Goal: Information Seeking & Learning: Find specific fact

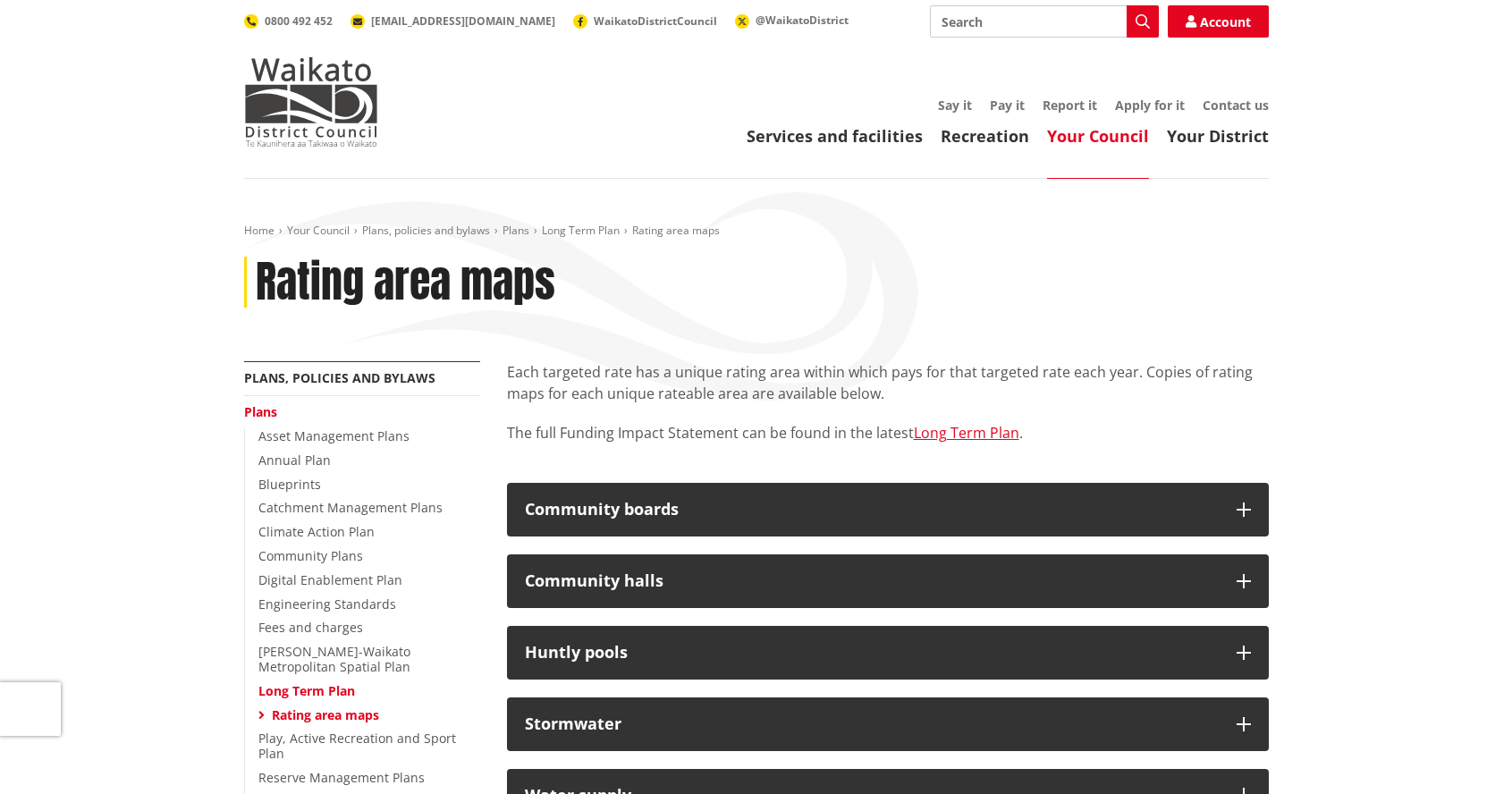
scroll to position [54, 0]
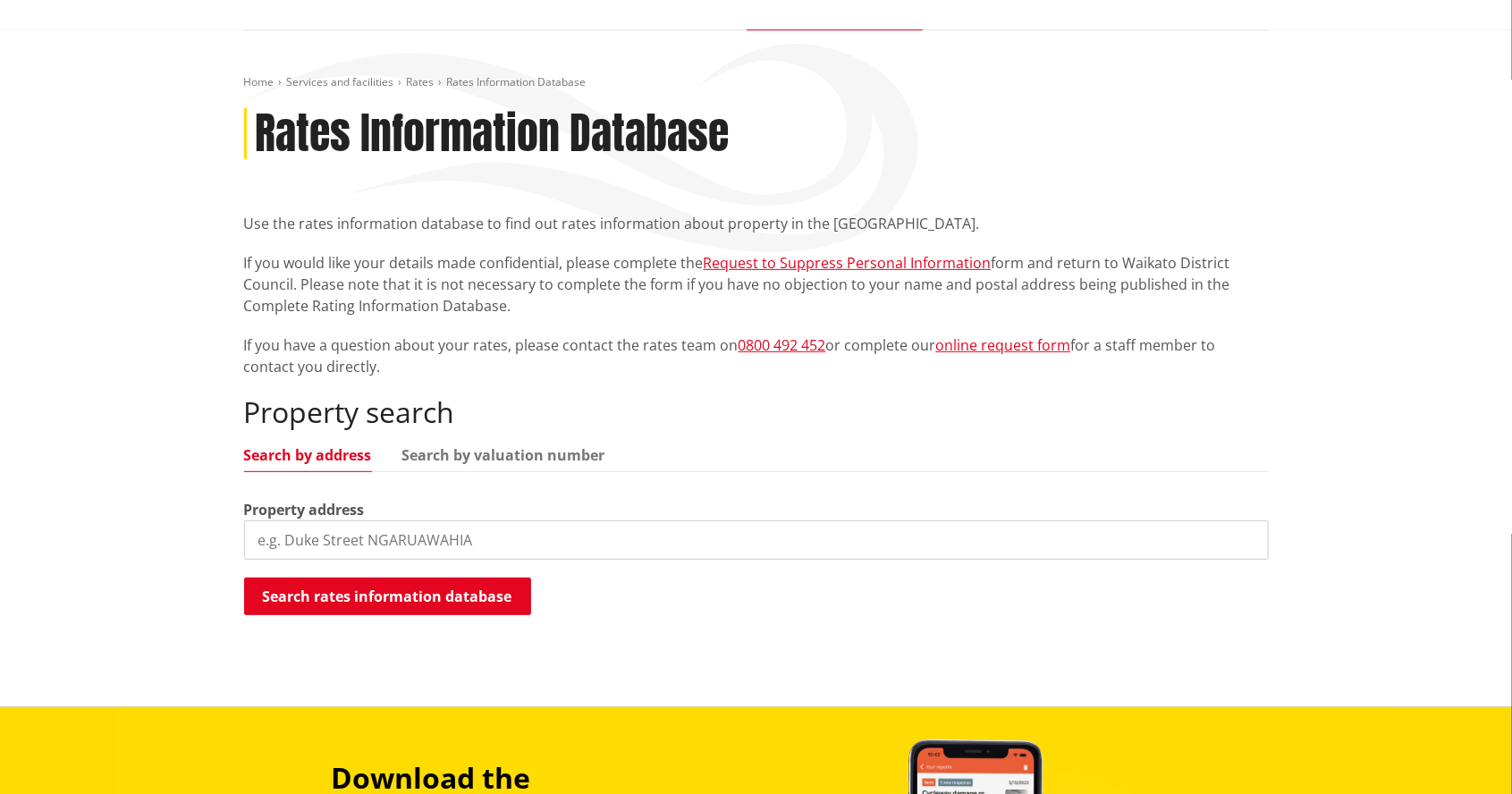
click at [260, 530] on input "search" at bounding box center [756, 539] width 1025 height 39
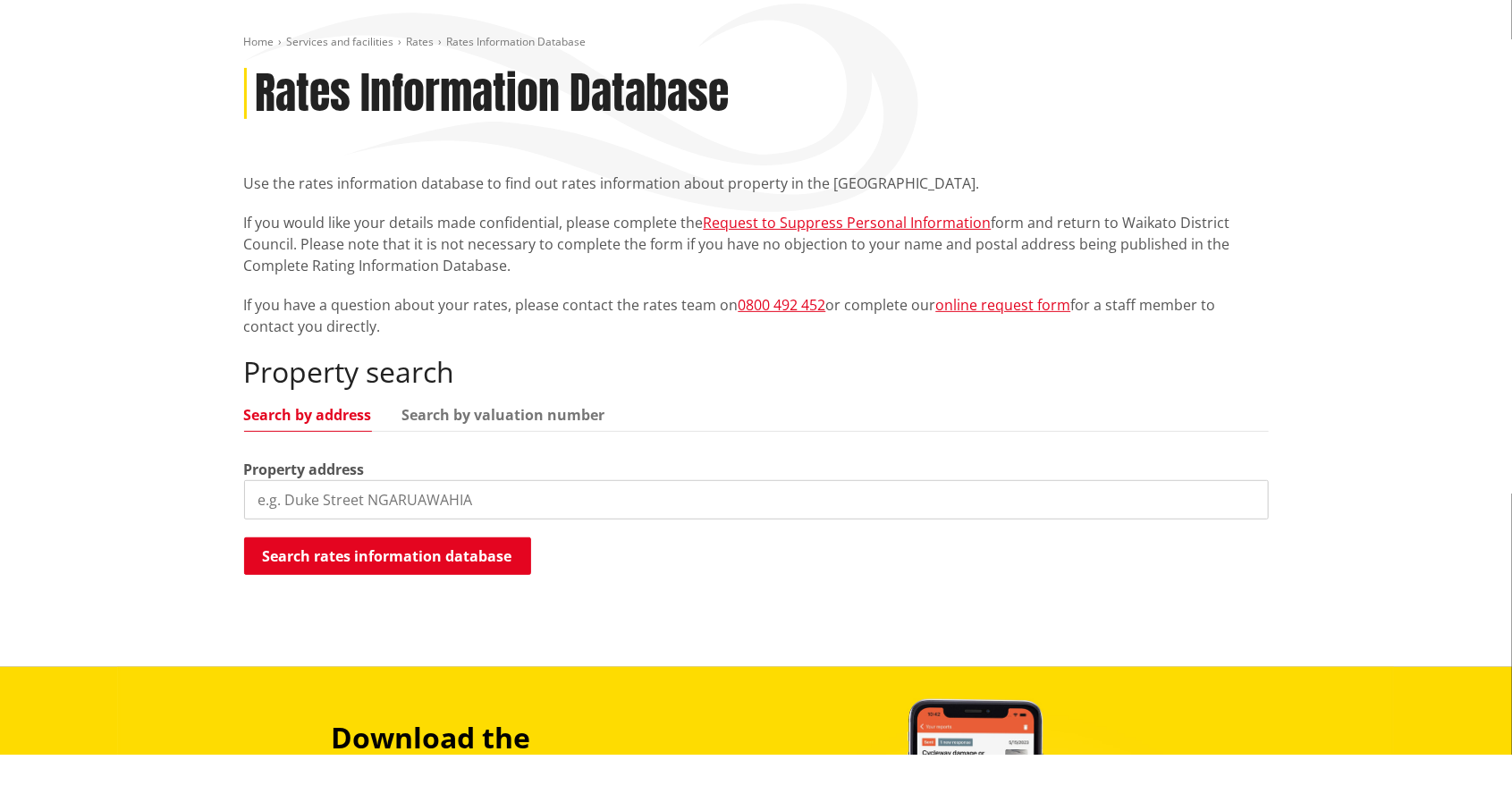
scroll to position [148, 0]
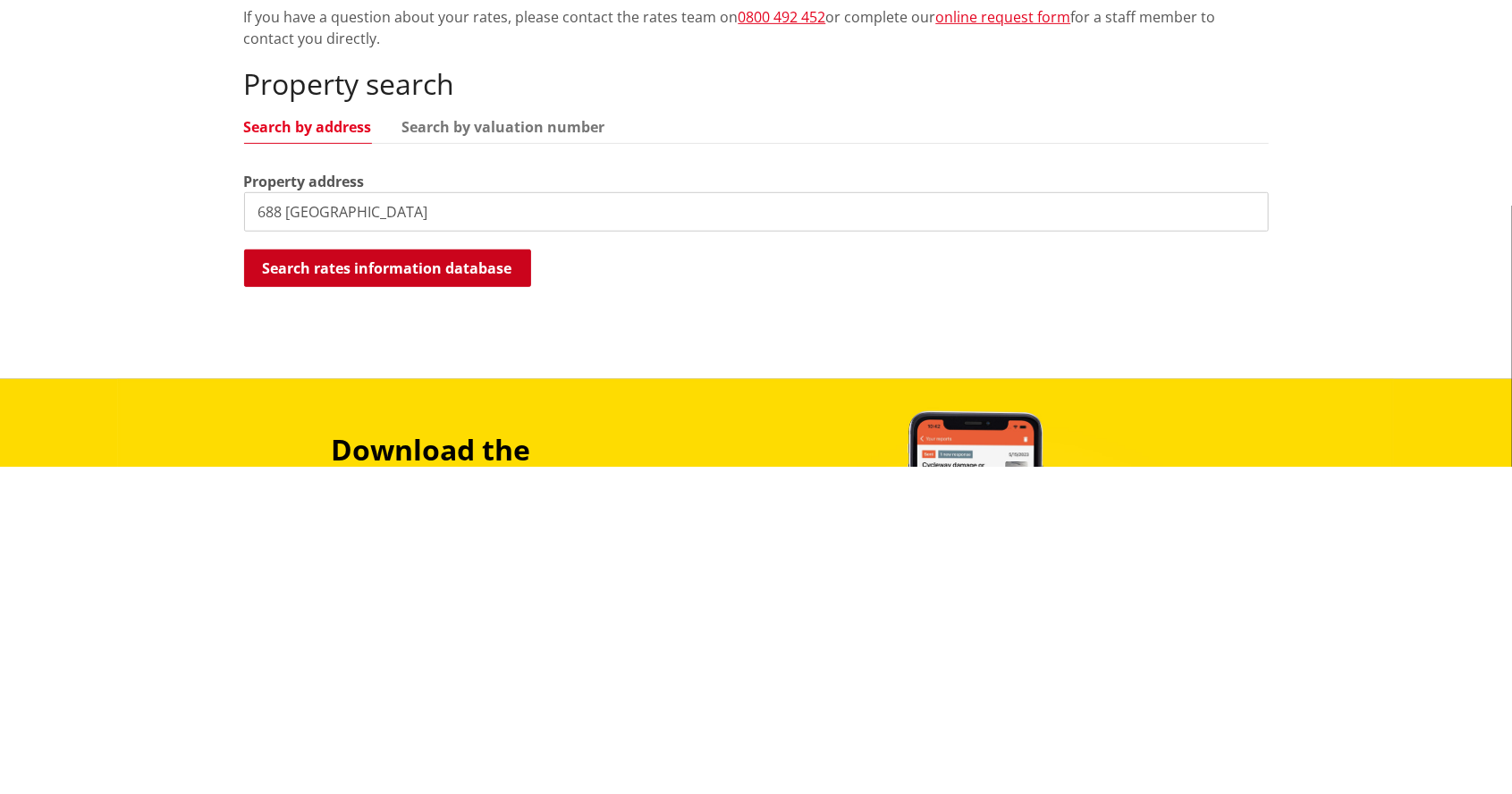
click at [481, 587] on button "Search rates information database" at bounding box center [388, 596] width 287 height 38
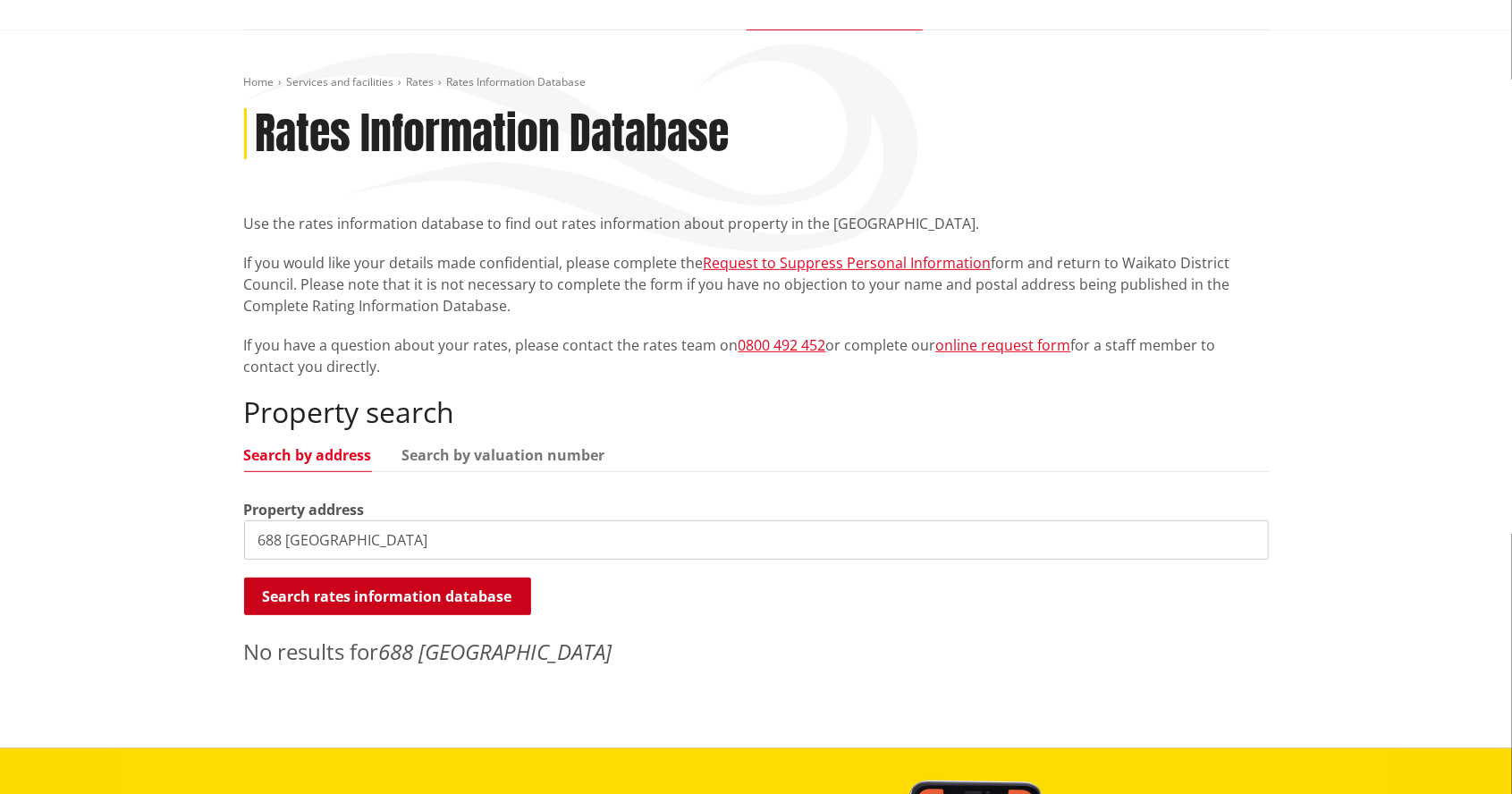
scroll to position [135, 0]
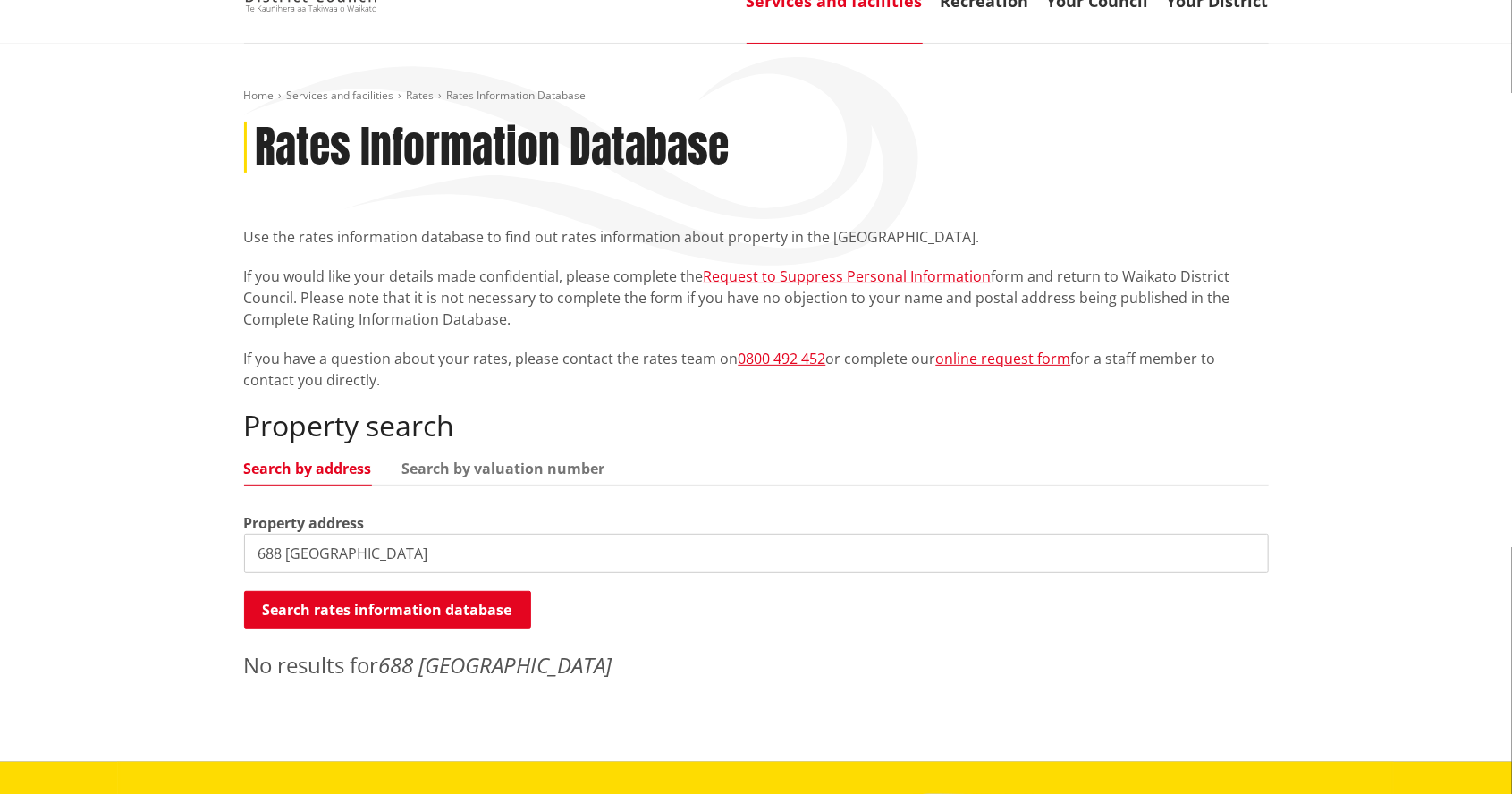
click at [463, 550] on input "688 tuateaaa rd" at bounding box center [756, 553] width 1025 height 39
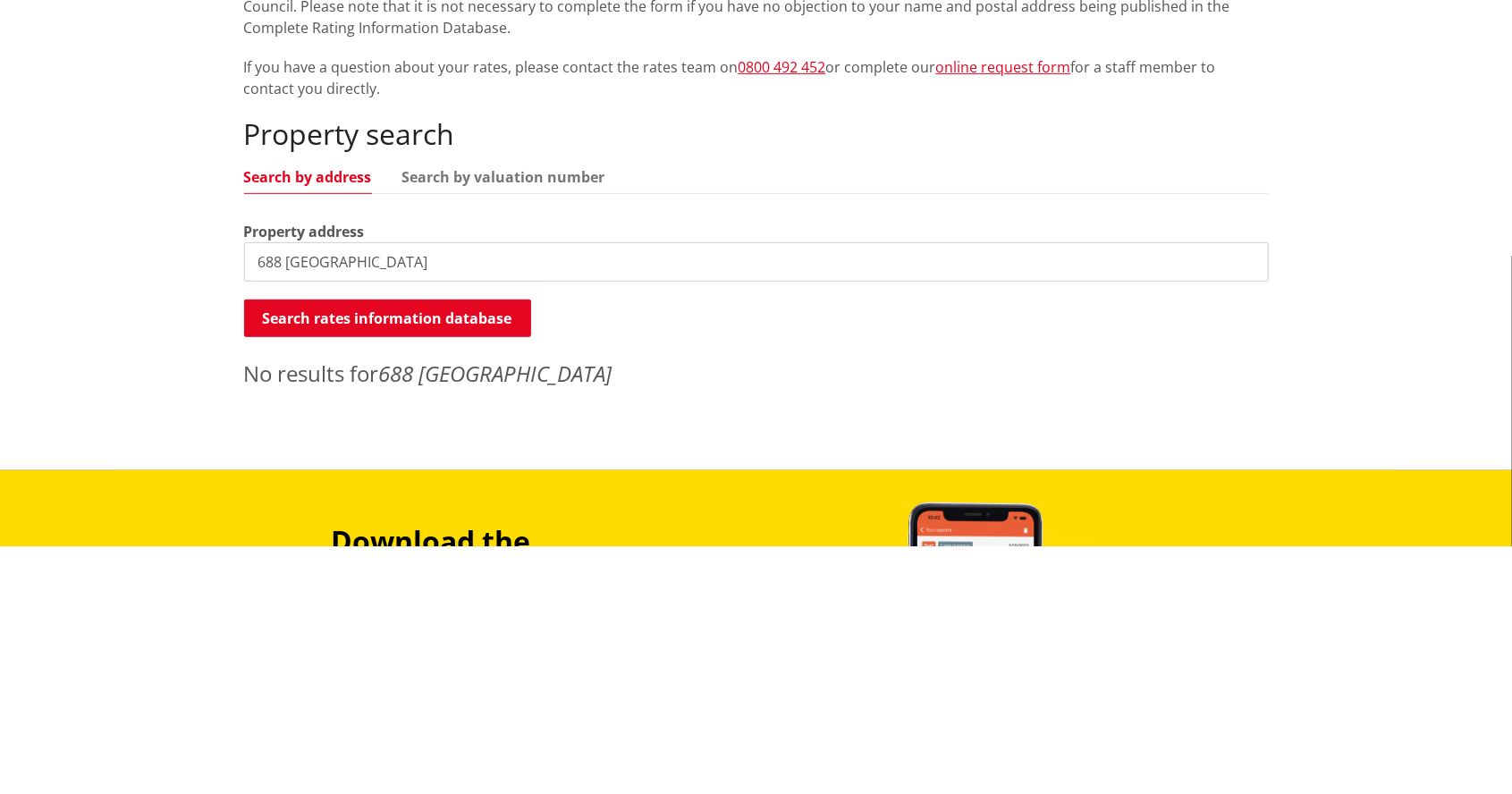
scroll to position [178, 0]
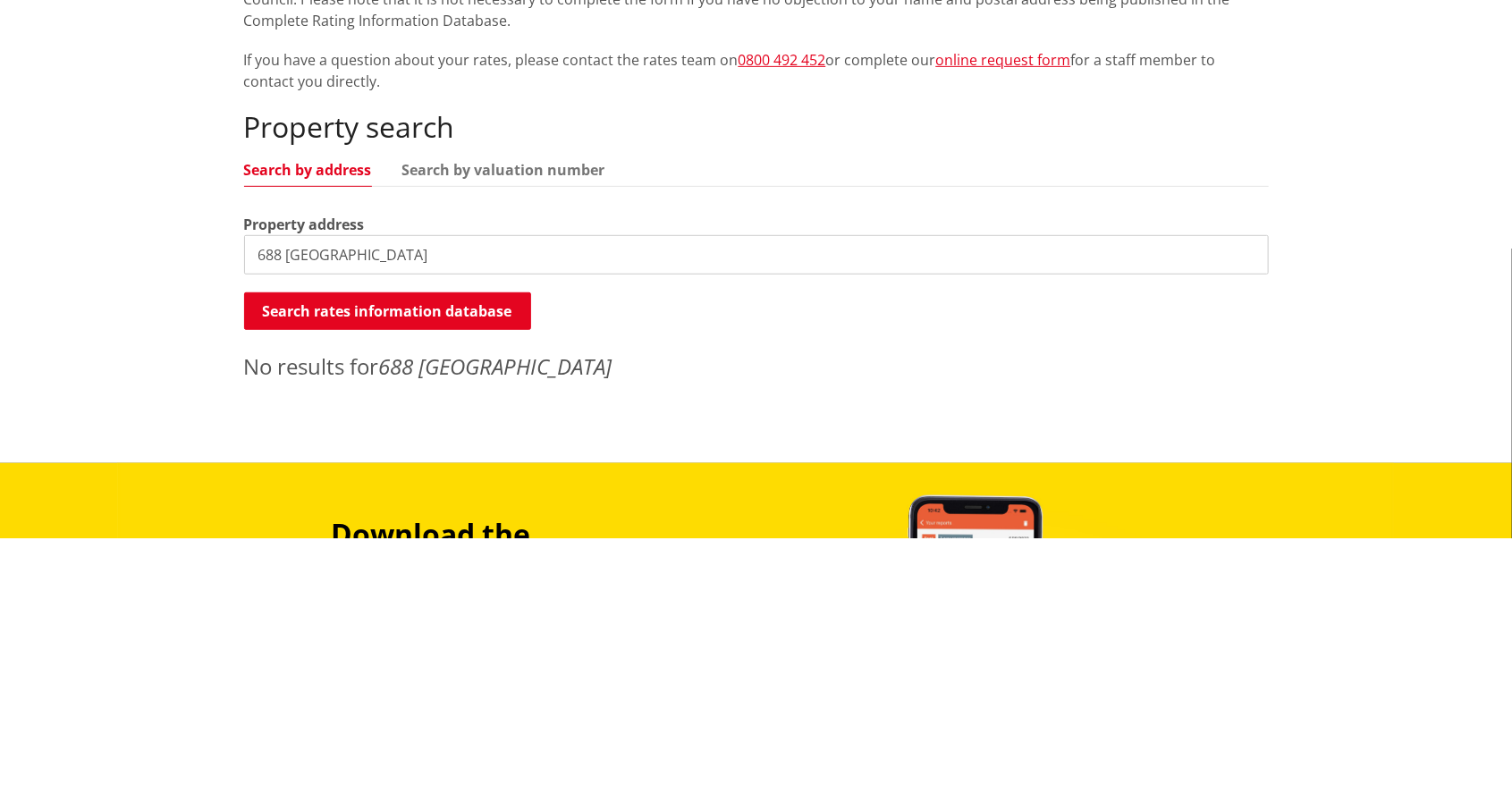
click at [331, 510] on input "688 tuateaaa rd" at bounding box center [756, 510] width 1025 height 39
click at [345, 513] on input "688 tuateaaa rd" at bounding box center [756, 510] width 1025 height 39
click at [476, 566] on button "Search rates information database" at bounding box center [388, 566] width 287 height 38
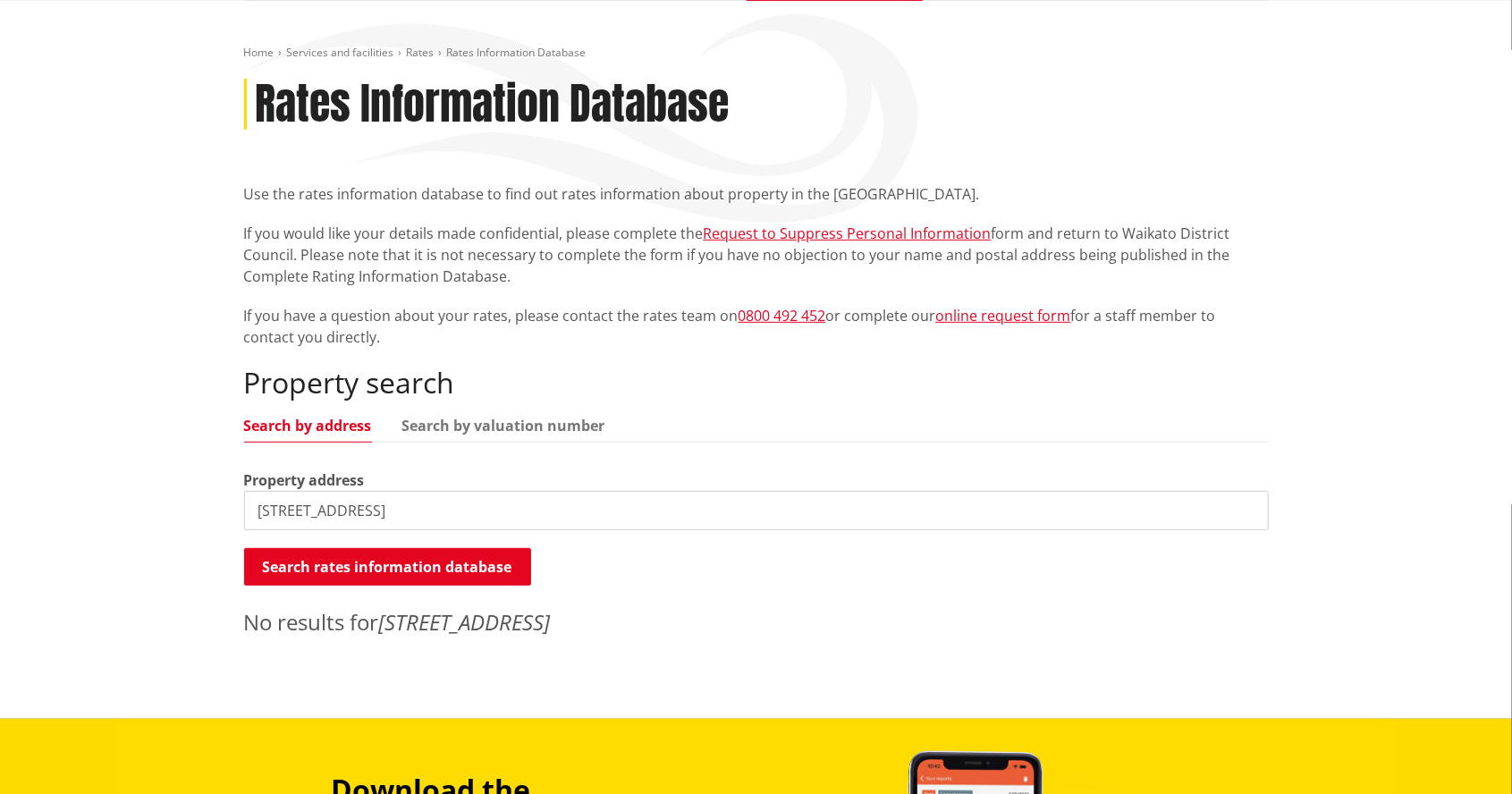
click at [519, 514] on input "688 tuateawa rd" at bounding box center [756, 510] width 1025 height 39
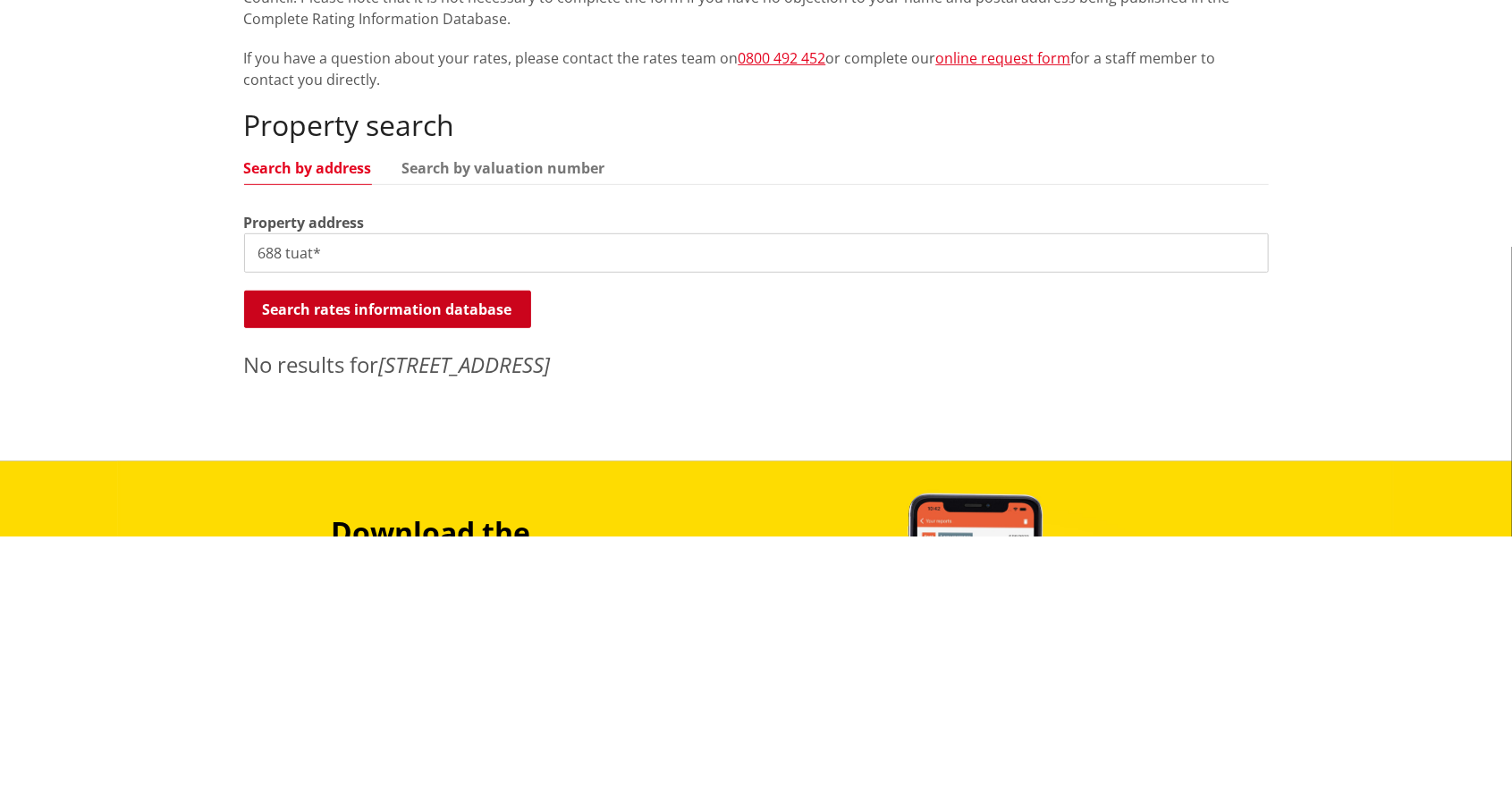
type input "688 tuat*"
click at [493, 566] on button "Search rates information database" at bounding box center [388, 566] width 287 height 38
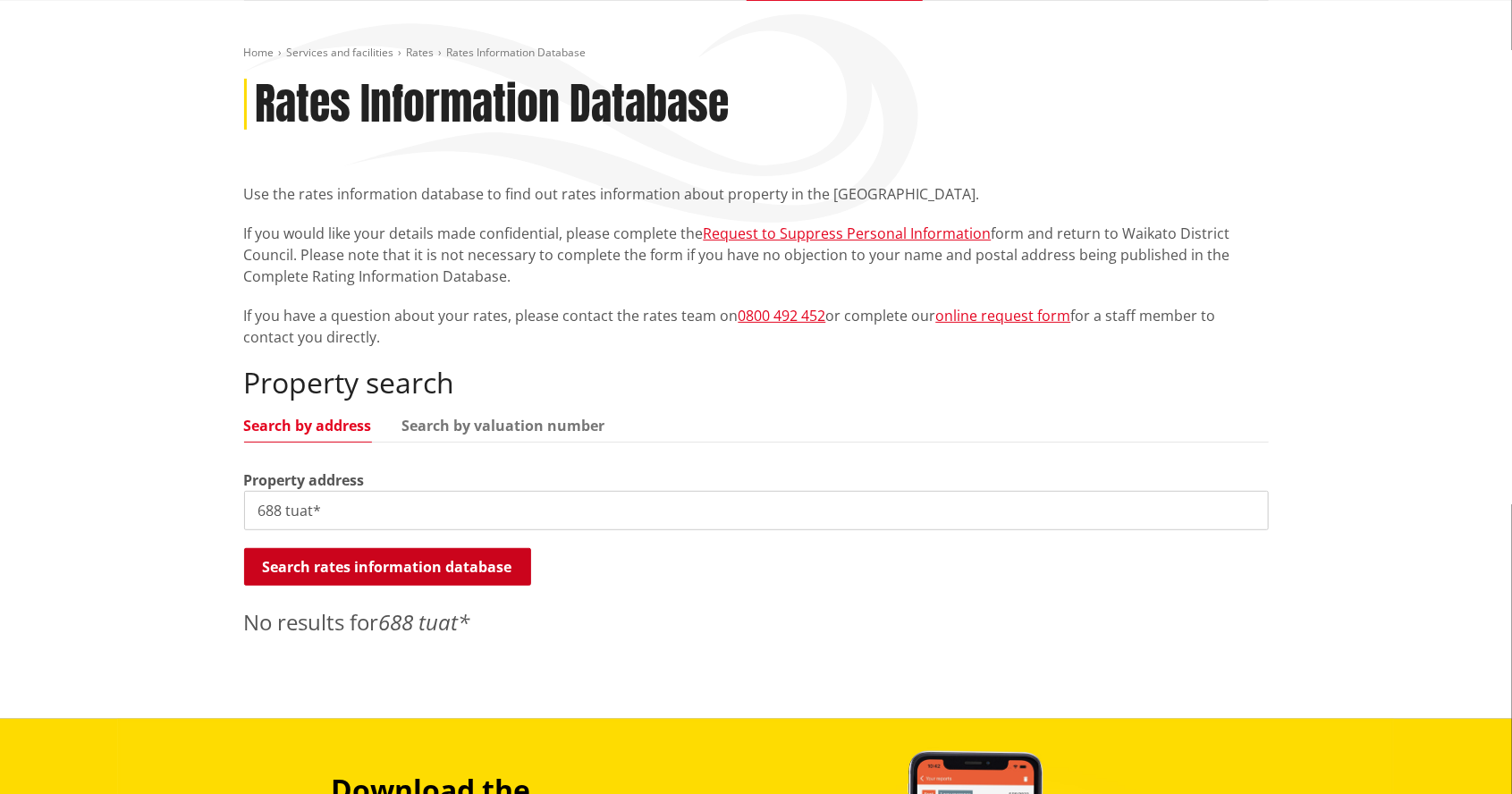
click at [454, 562] on button "Search rates information database" at bounding box center [388, 566] width 287 height 38
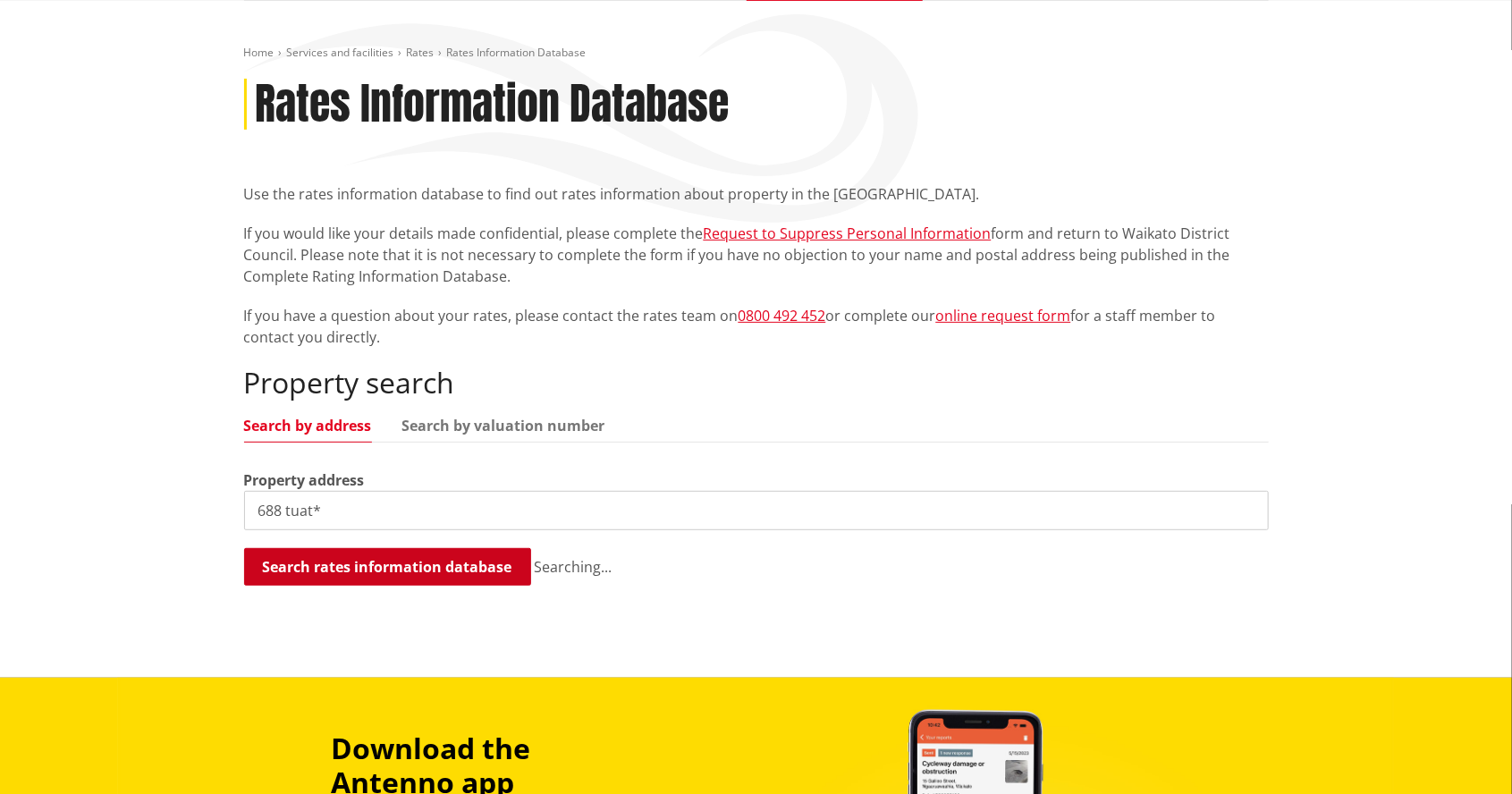
click at [451, 559] on button "Search rates information database" at bounding box center [388, 566] width 287 height 38
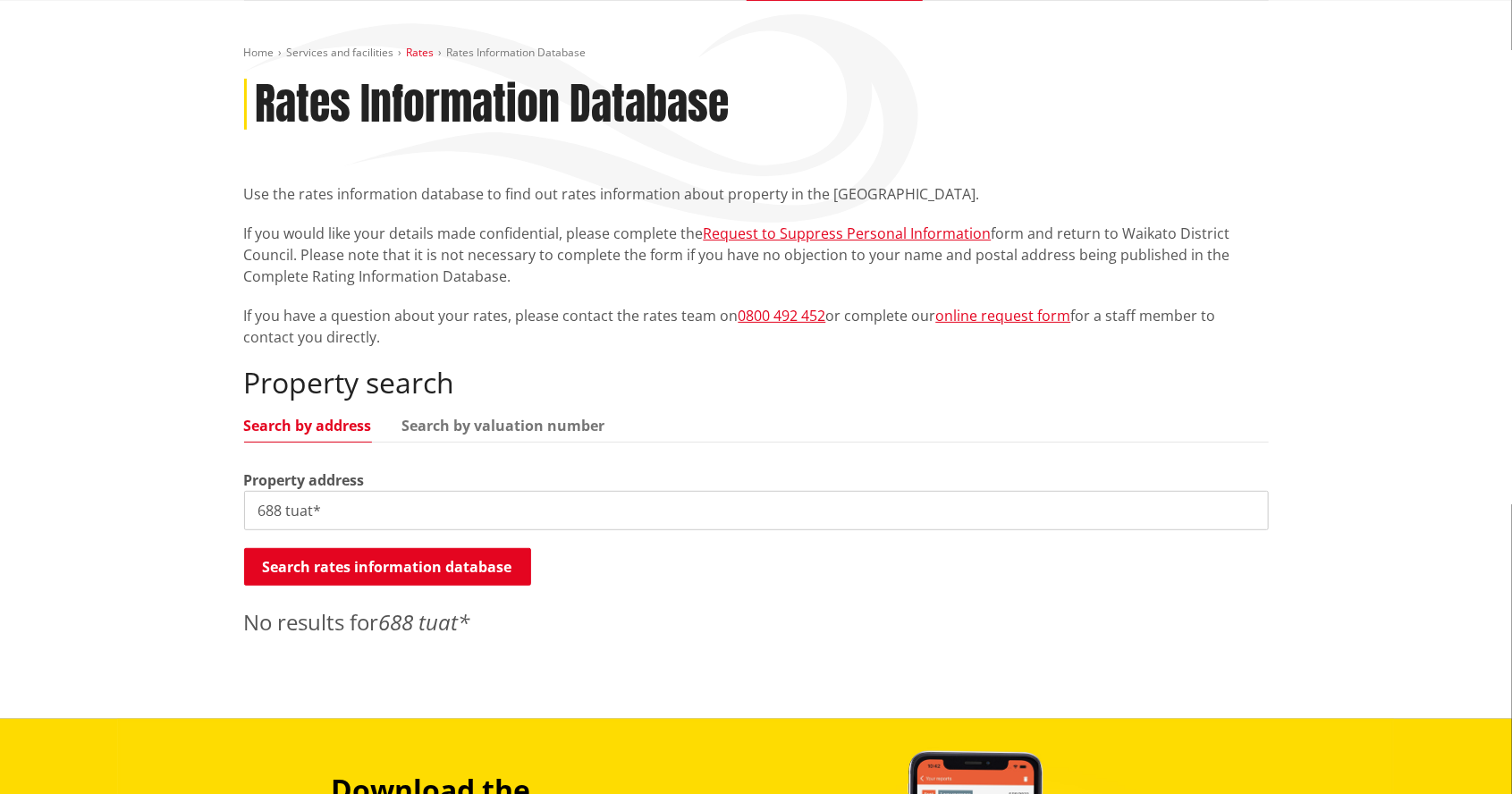
click at [413, 46] on link "Rates" at bounding box center [421, 52] width 28 height 15
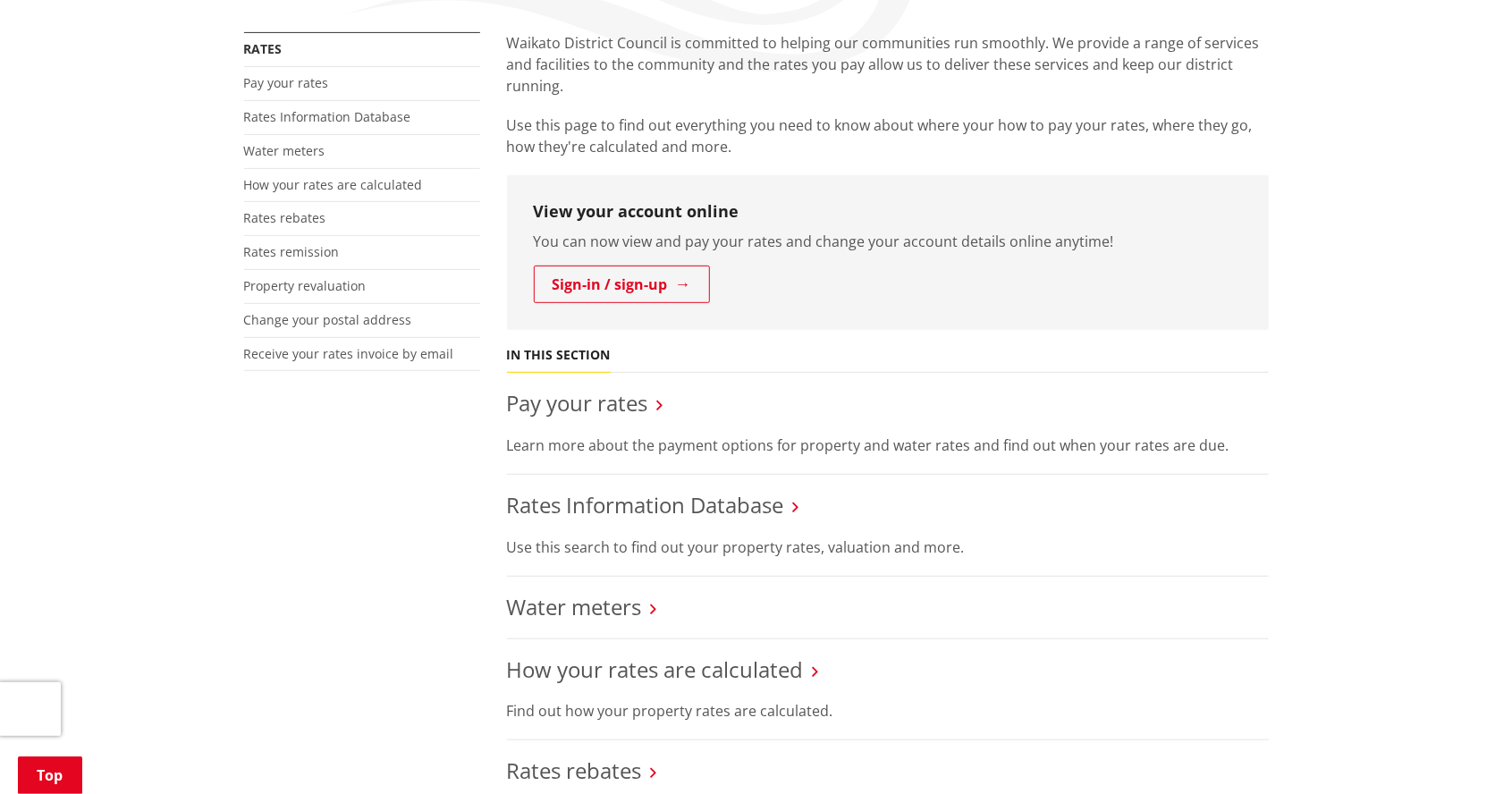
scroll to position [330, 0]
click at [772, 504] on link "Rates Information Database" at bounding box center [645, 504] width 277 height 30
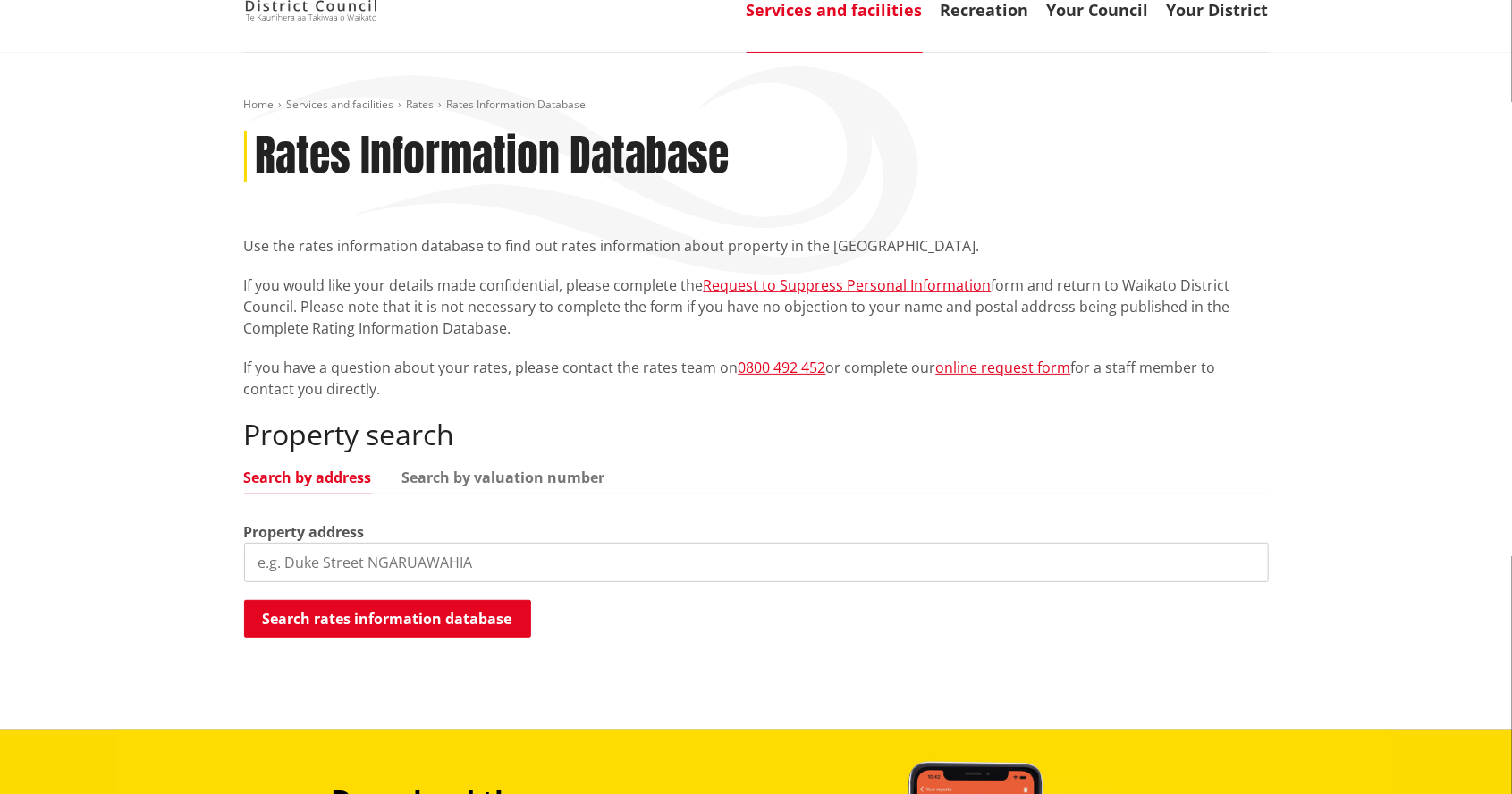
click at [864, 561] on input "search" at bounding box center [756, 562] width 1025 height 39
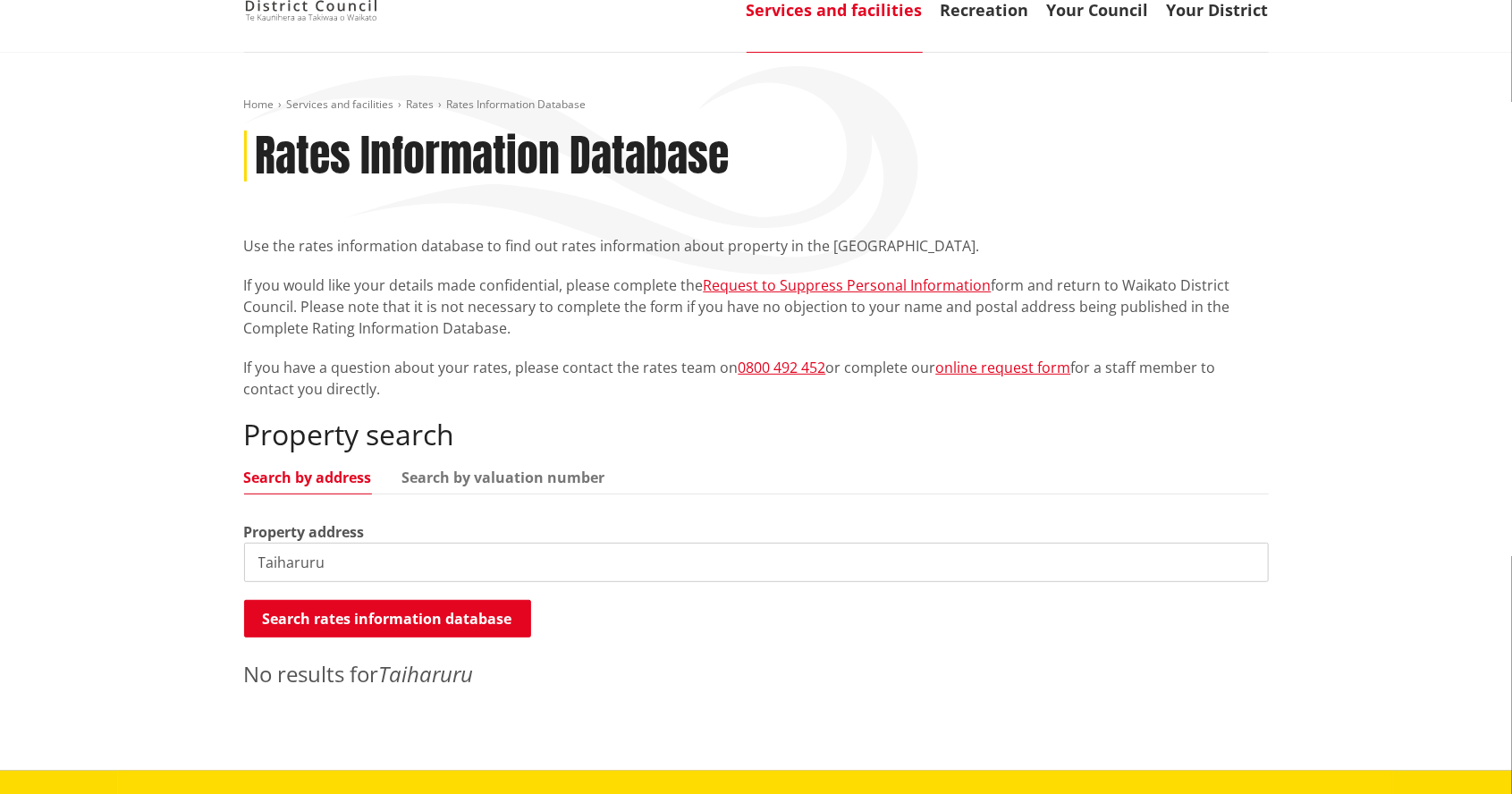
click at [978, 560] on input "Taiharuru" at bounding box center [756, 562] width 1025 height 39
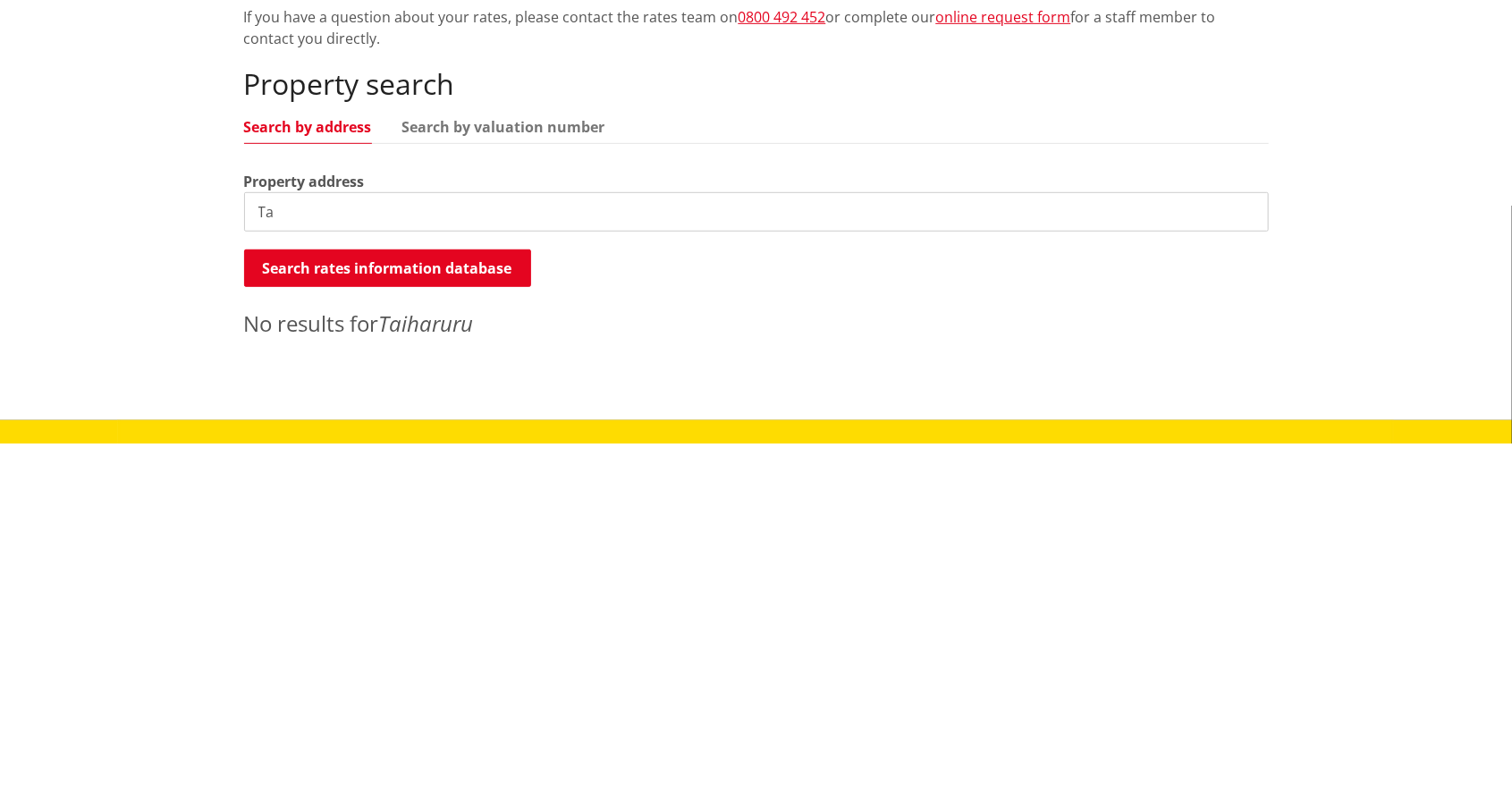
type input "T"
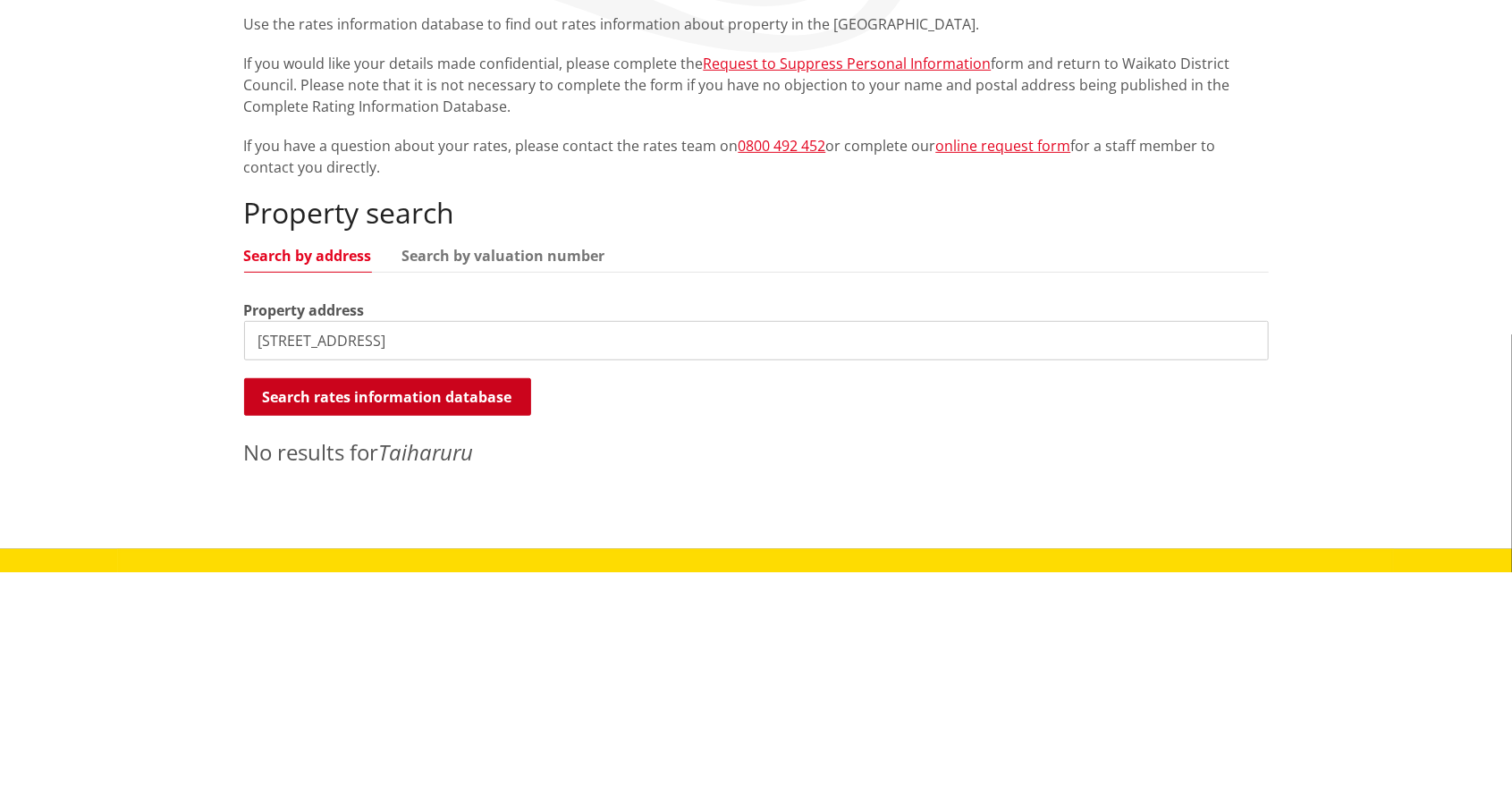
click at [469, 612] on button "Search rates information database" at bounding box center [388, 618] width 287 height 38
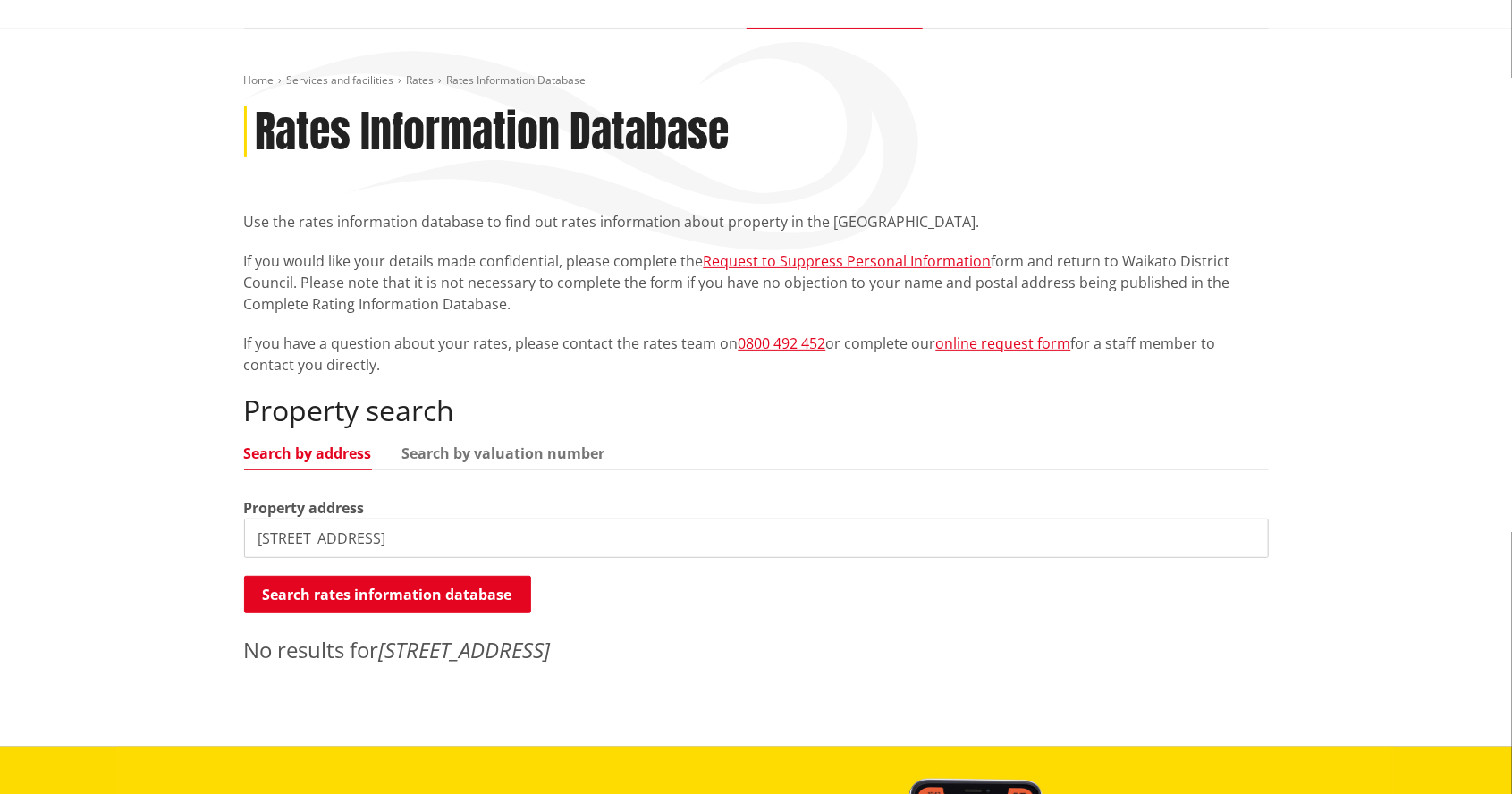
click at [595, 540] on input "78 whangapoua rd" at bounding box center [756, 538] width 1025 height 39
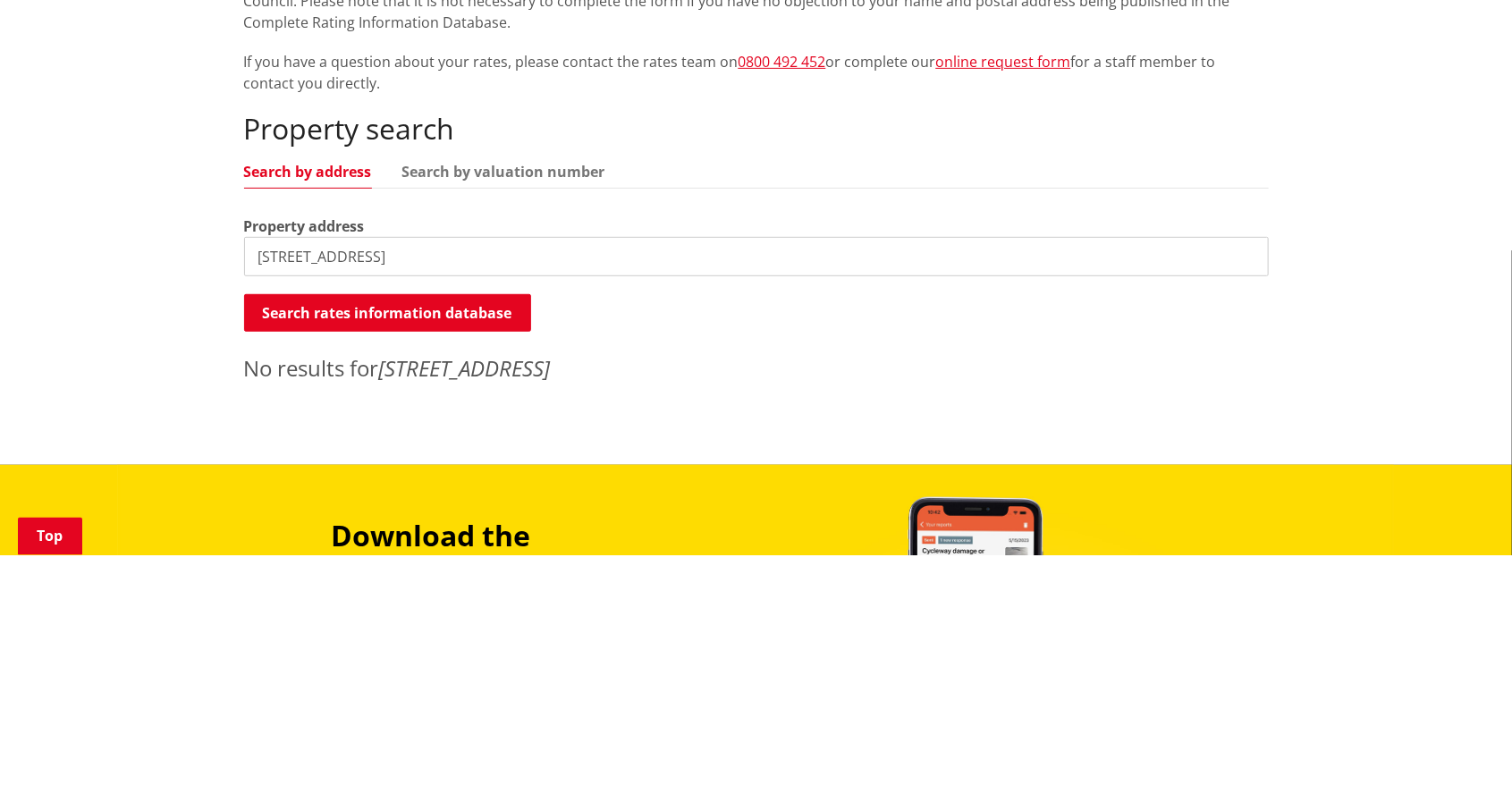
scroll to position [193, 0]
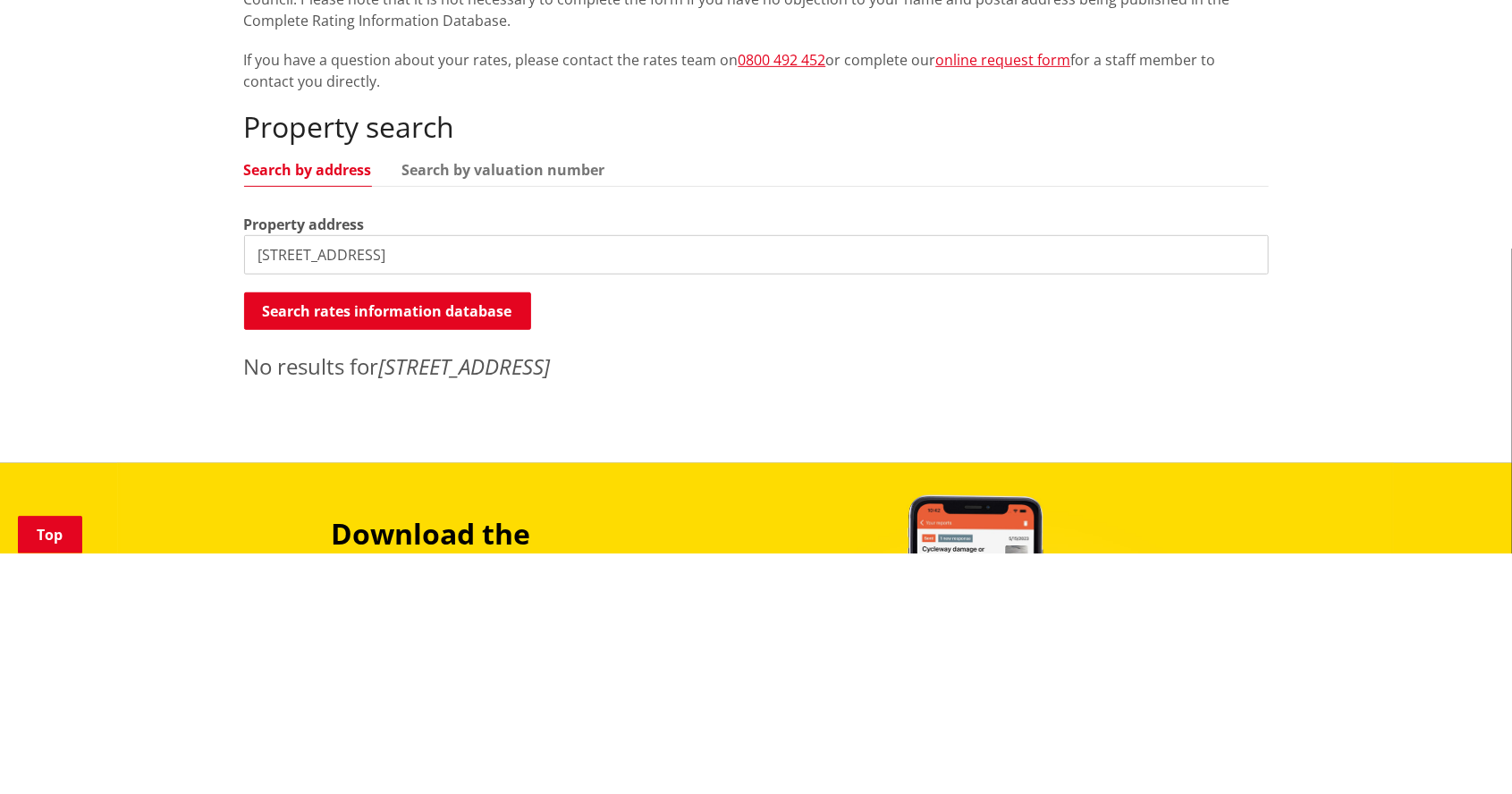
click at [440, 497] on input "78 whangapoua rd, coromqndel" at bounding box center [756, 495] width 1025 height 39
type input "78 whangapoua rd, coromandel"
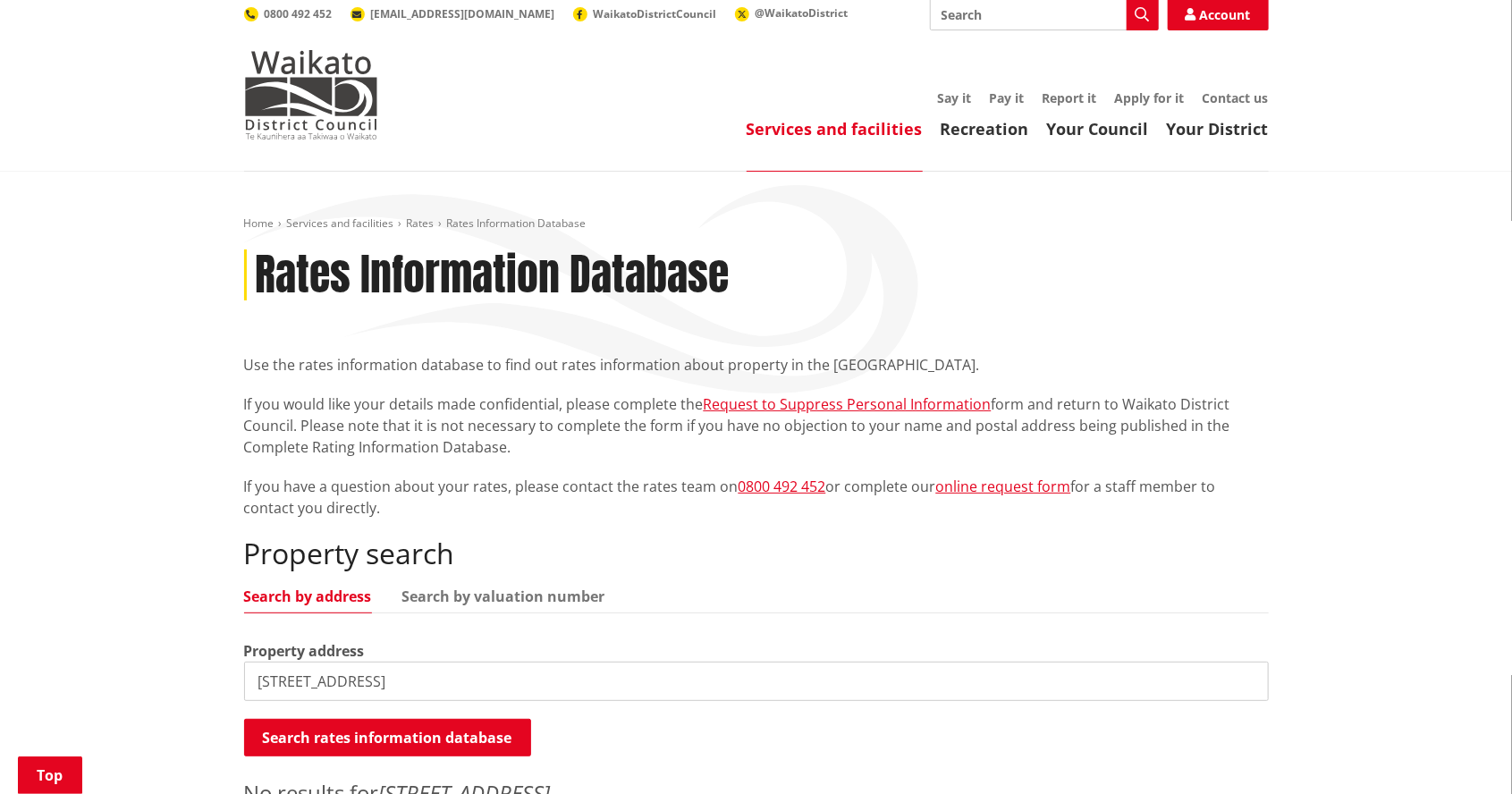
scroll to position [0, 0]
